Goal: Register for event/course

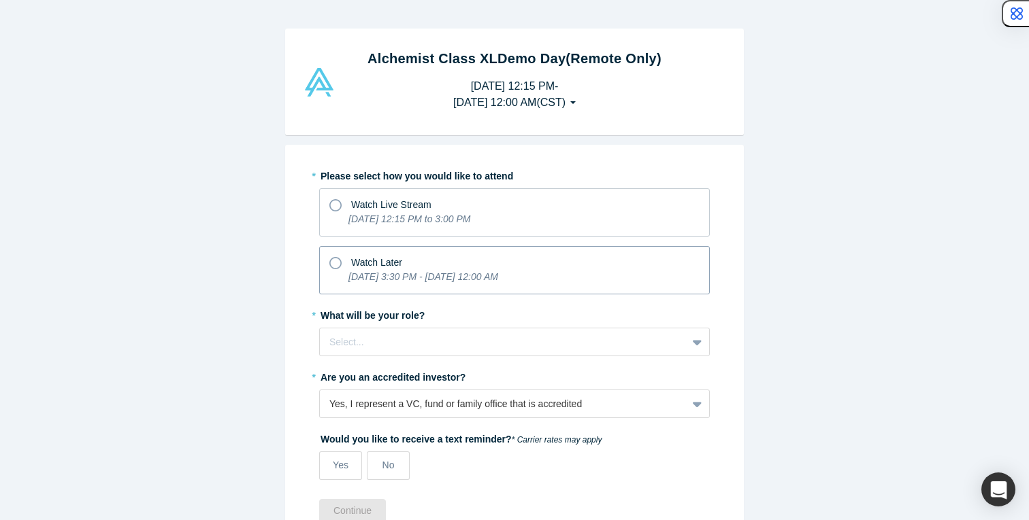
click at [456, 276] on icon "[DATE] 3:30 PM - [DATE] 12:00 AM" at bounding box center [423, 276] width 150 height 11
click at [0, 0] on input "Watch Later [DATE] 3:30 PM - [DATE] 12:00 AM" at bounding box center [0, 0] width 0 height 0
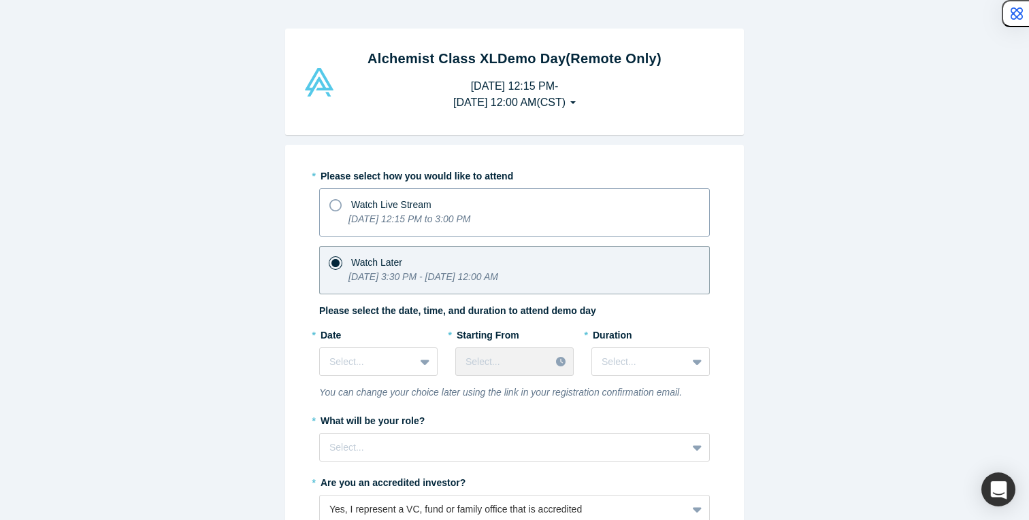
click at [422, 210] on span "Watch Live Stream" at bounding box center [391, 204] width 80 height 11
click at [0, 0] on input "Watch Live Stream [DATE] 12:15 PM to 3:00 PM" at bounding box center [0, 0] width 0 height 0
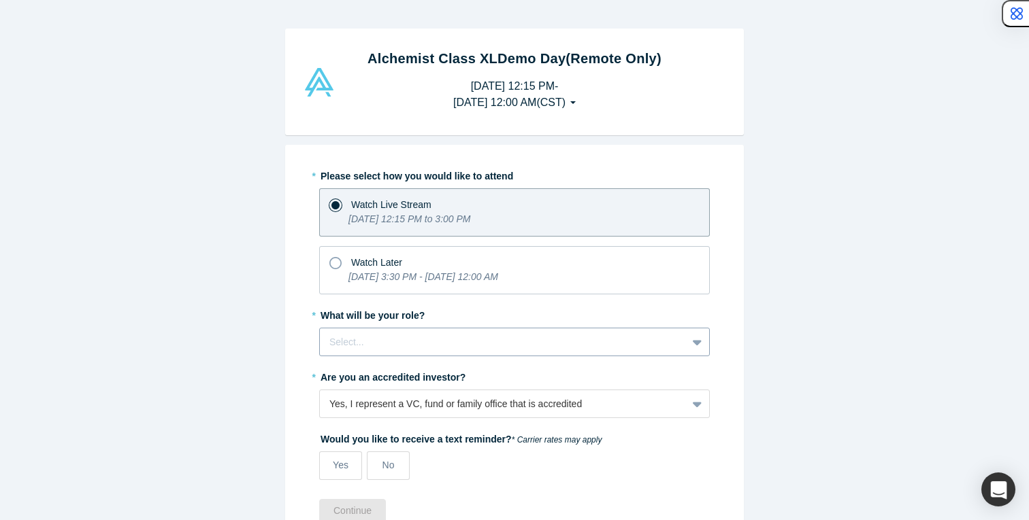
click at [436, 334] on div at bounding box center [503, 342] width 348 height 17
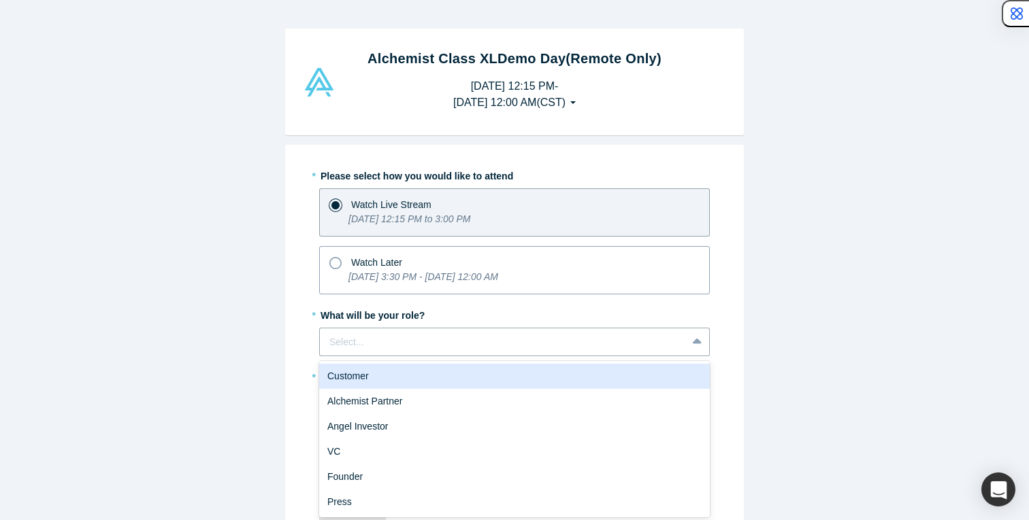
click at [443, 278] on icon "[DATE] 3:30 PM - [DATE] 12:00 AM" at bounding box center [423, 276] width 150 height 11
click at [0, 0] on input "Watch Later [DATE] 3:30 PM - [DATE] 12:00 AM" at bounding box center [0, 0] width 0 height 0
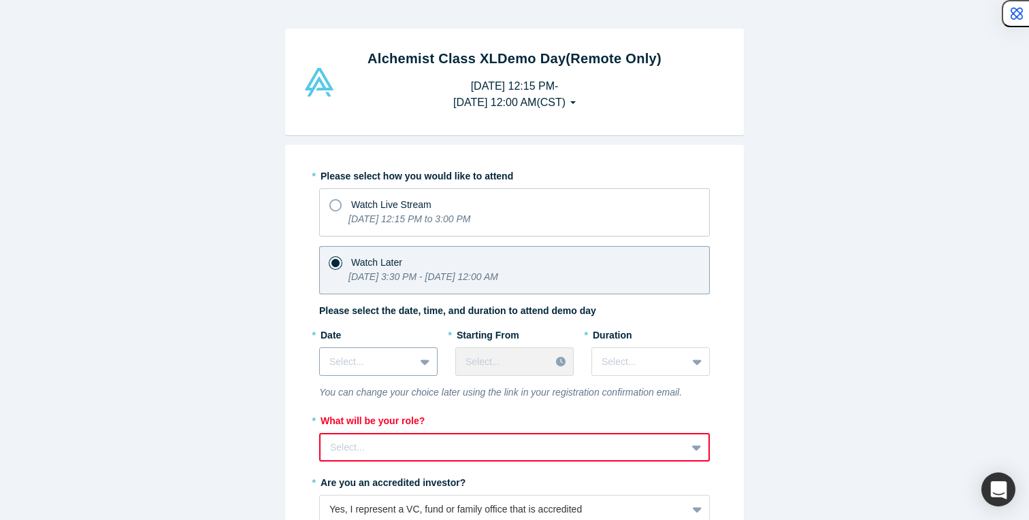
click at [420, 365] on div "Select..." at bounding box center [378, 362] width 118 height 29
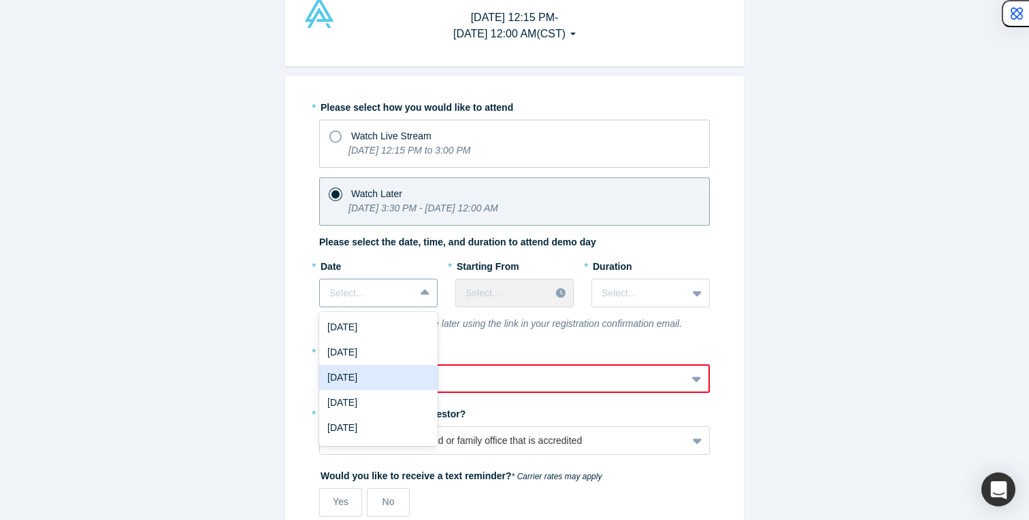
scroll to position [70, 0]
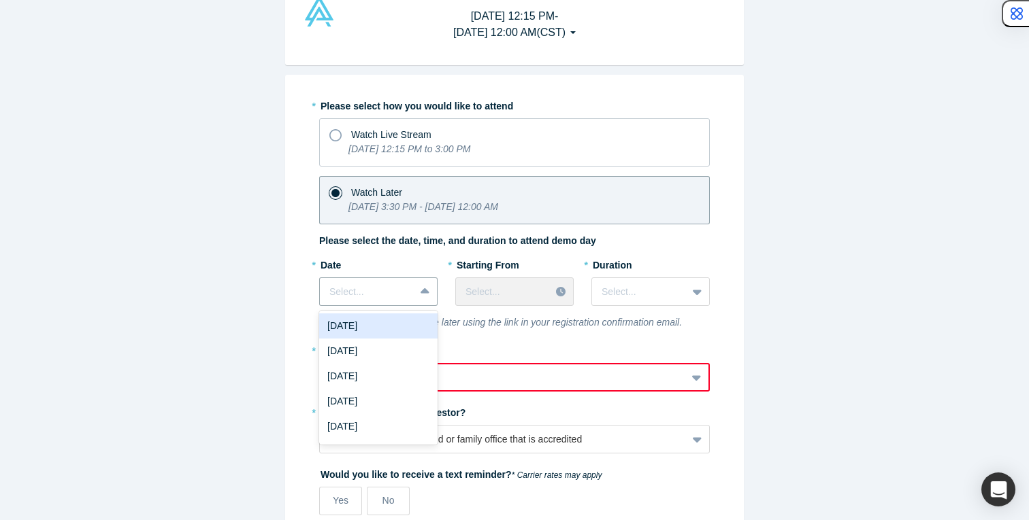
click at [406, 316] on div "[DATE]" at bounding box center [378, 326] width 118 height 25
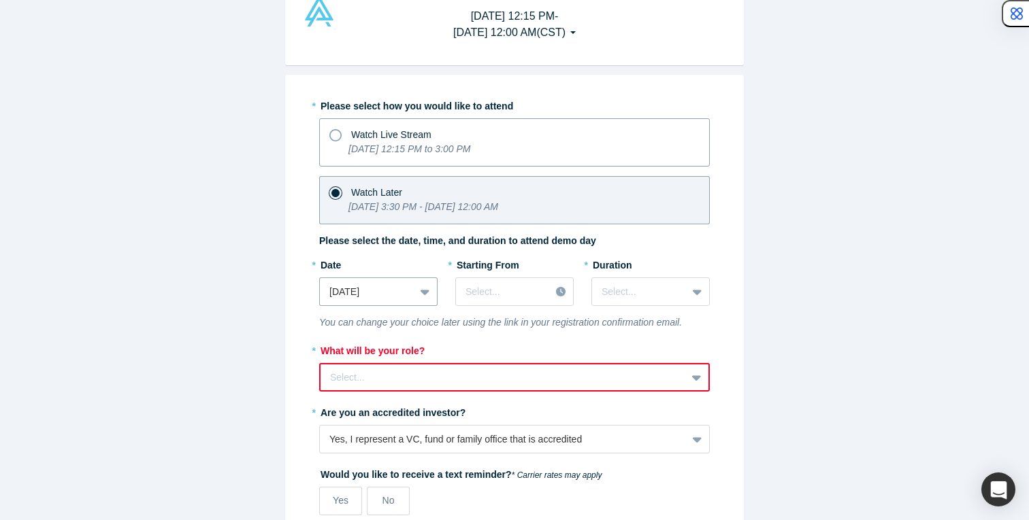
click at [414, 155] on p "[DATE] 12:15 PM to 3:00 PM" at bounding box center [409, 149] width 122 height 14
click at [0, 0] on input "Watch Live Stream [DATE] 12:15 PM to 3:00 PM" at bounding box center [0, 0] width 0 height 0
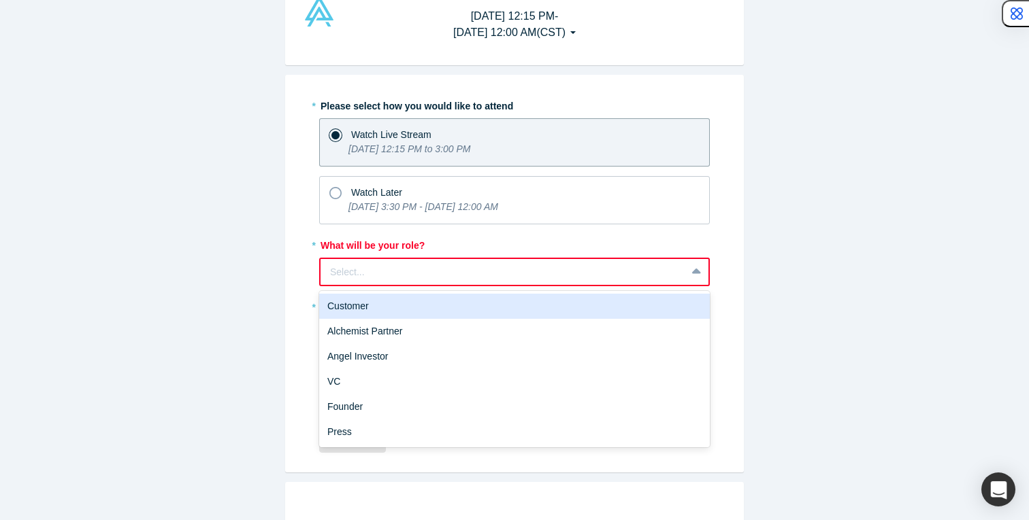
click at [424, 264] on div at bounding box center [503, 272] width 346 height 17
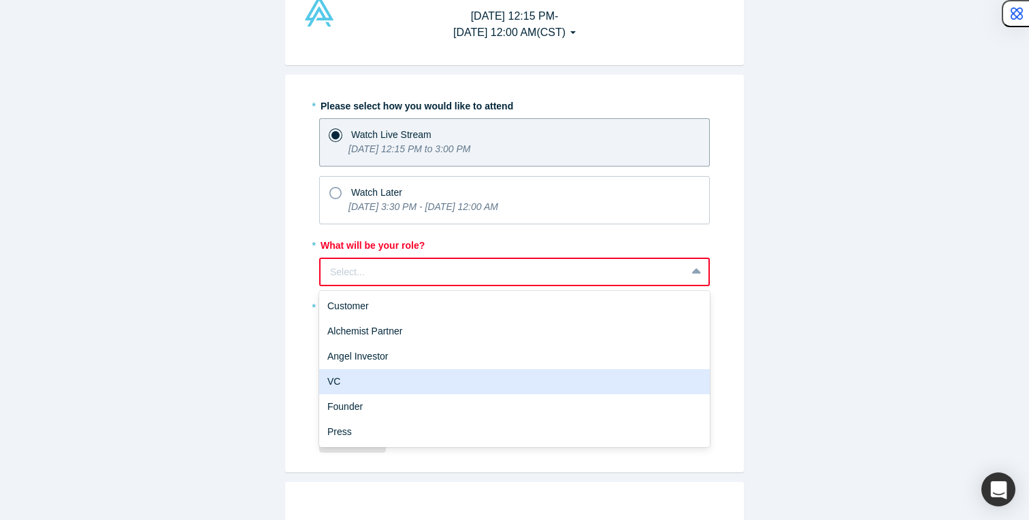
click at [393, 376] on div "VC" at bounding box center [514, 381] width 390 height 25
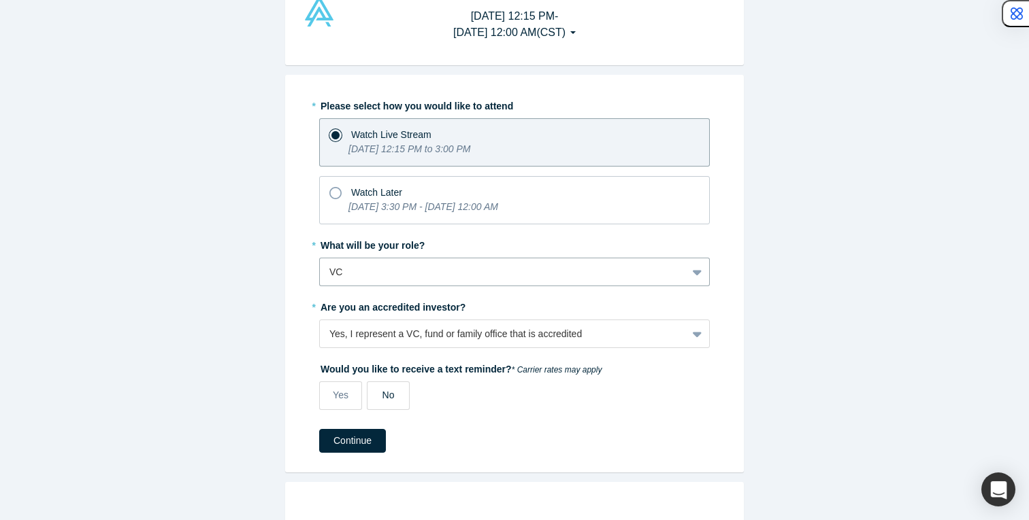
click at [390, 409] on label "No" at bounding box center [388, 396] width 43 height 29
click at [0, 0] on input "No" at bounding box center [0, 0] width 0 height 0
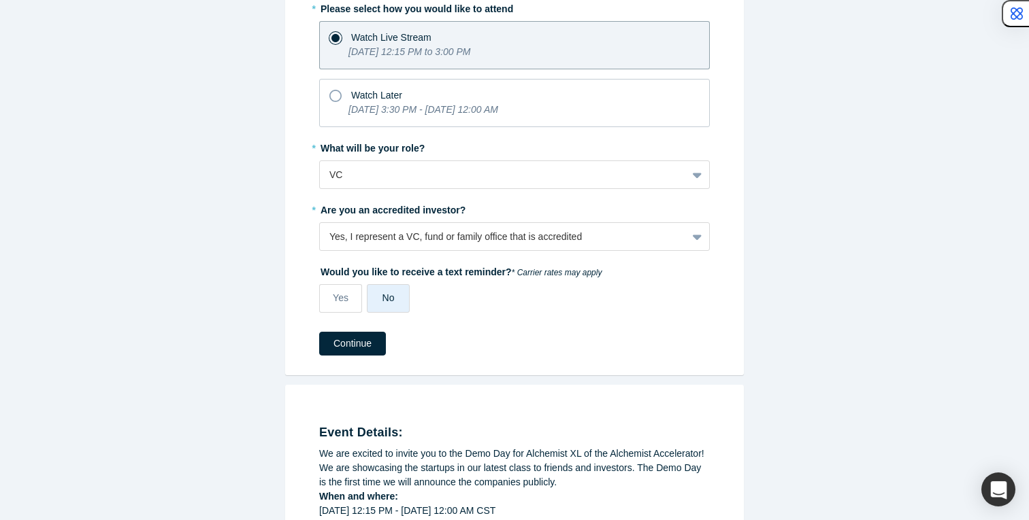
scroll to position [224, 0]
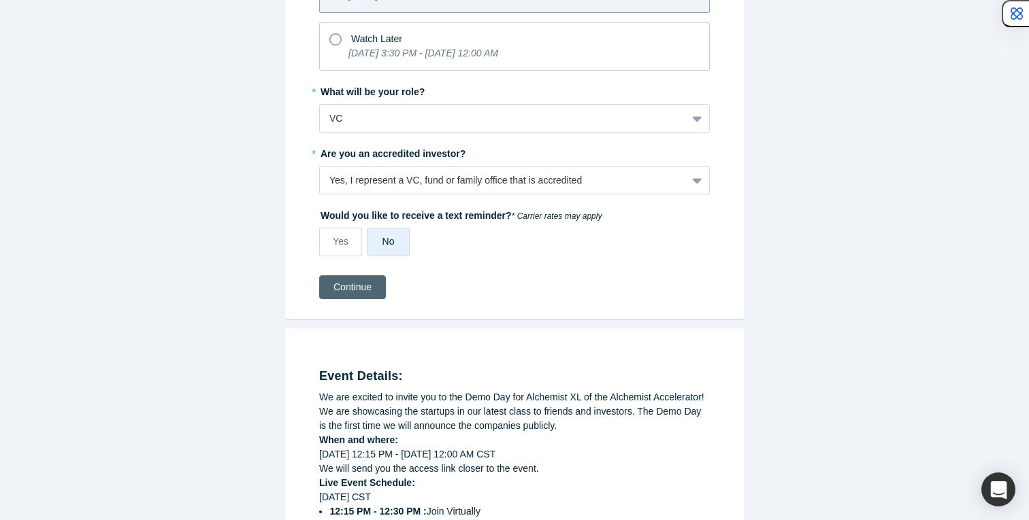
click at [356, 282] on button "Continue" at bounding box center [352, 288] width 67 height 24
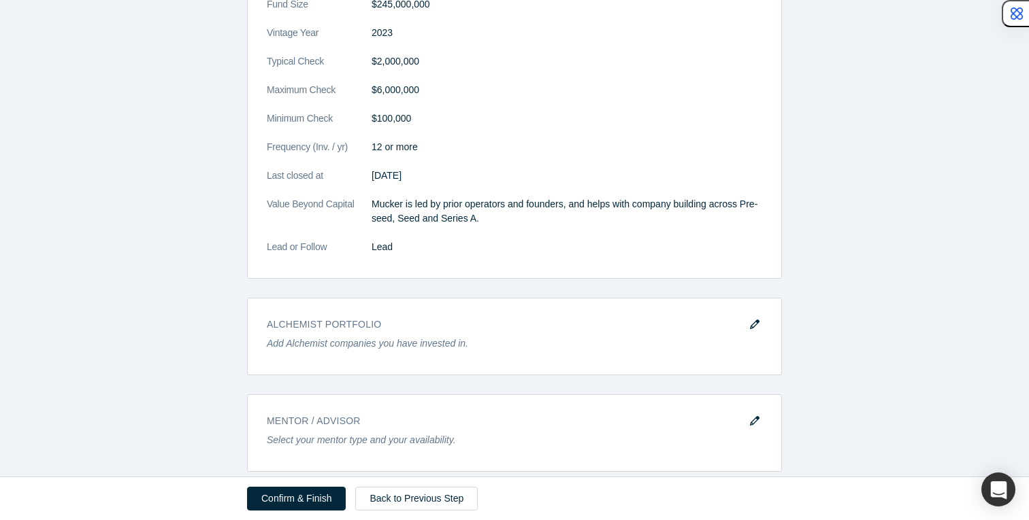
scroll to position [1179, 0]
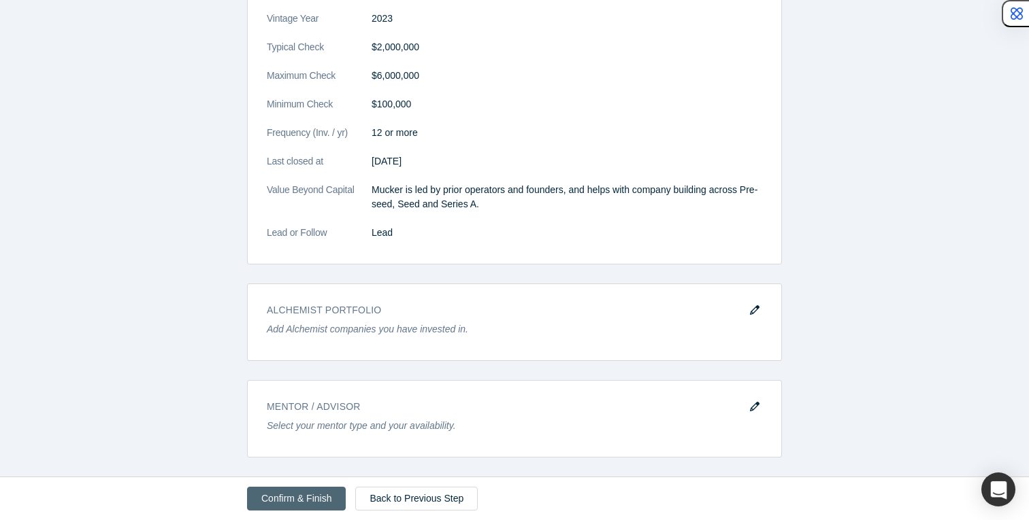
click at [299, 498] on button "Confirm & Finish" at bounding box center [296, 499] width 99 height 24
